Goal: Use online tool/utility: Utilize a website feature to perform a specific function

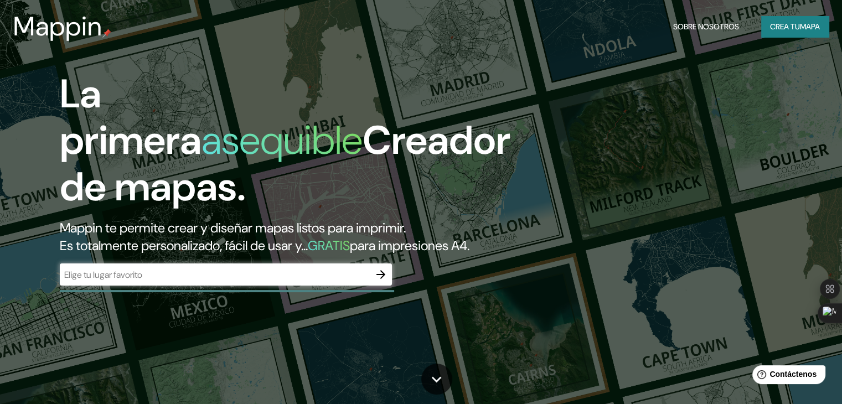
click at [688, 121] on div "La primera asequible Creador de mapas. Mappin te permite crear y diseñar mapas …" at bounding box center [421, 202] width 842 height 404
click at [243, 286] on div "​" at bounding box center [226, 274] width 332 height 22
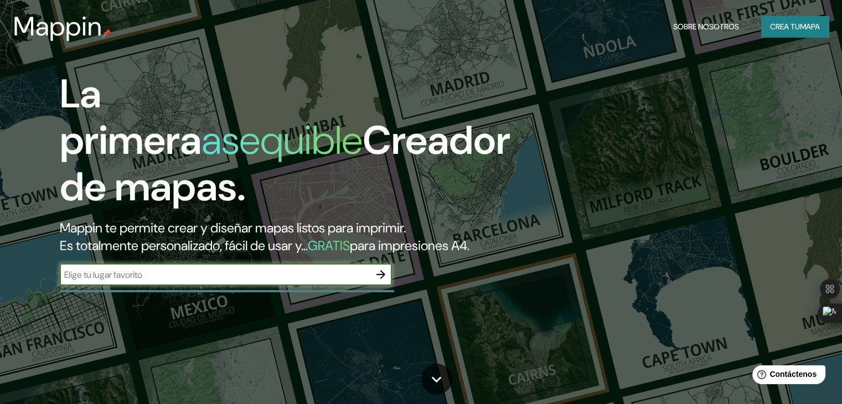
click at [204, 281] on input "text" at bounding box center [215, 274] width 310 height 13
paste input "[URL][DOMAIN_NAME]"
type input "[URL][DOMAIN_NAME]"
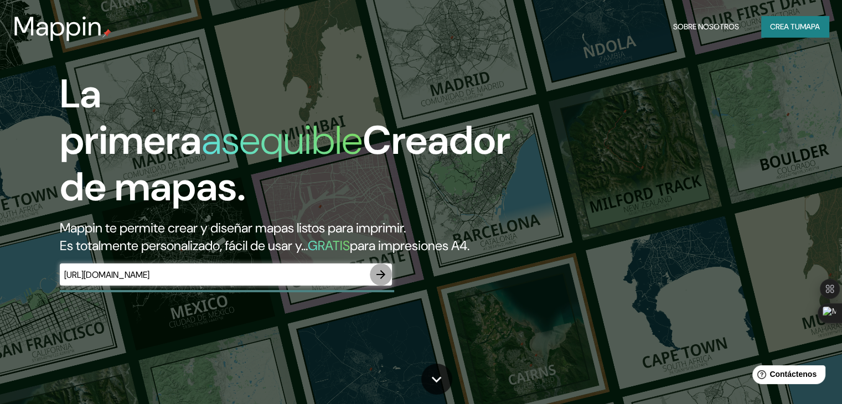
click at [385, 281] on icon "button" at bounding box center [380, 274] width 13 height 13
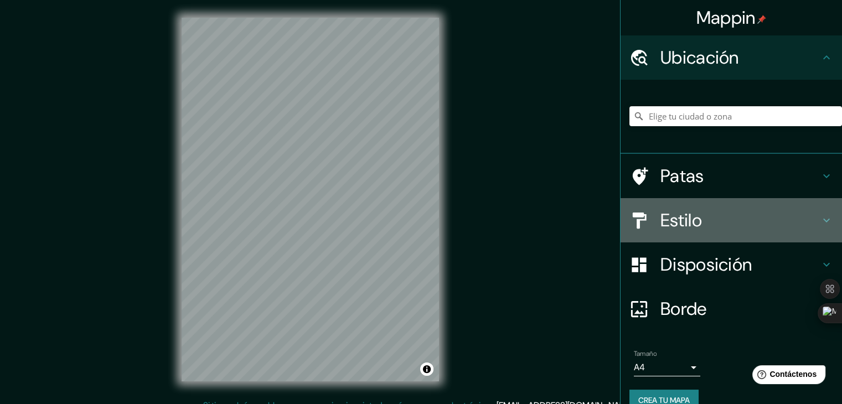
click at [686, 221] on font "Estilo" at bounding box center [681, 220] width 42 height 23
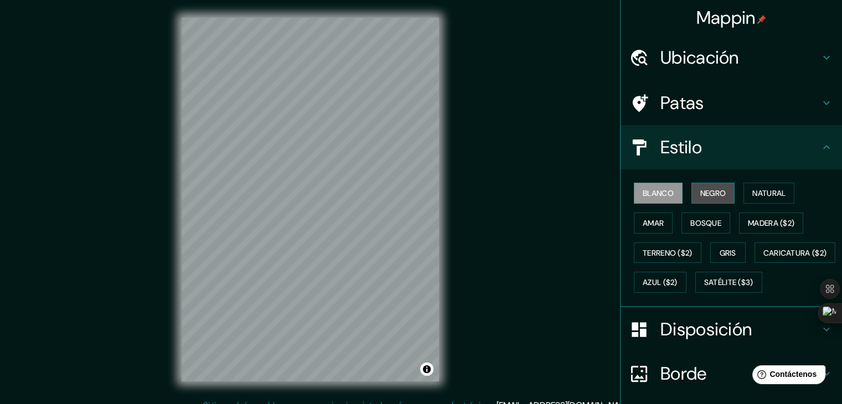
click at [700, 190] on font "Negro" at bounding box center [713, 193] width 26 height 10
